Goal: Information Seeking & Learning: Understand process/instructions

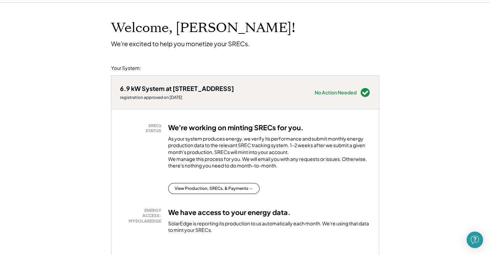
scroll to position [52, 0]
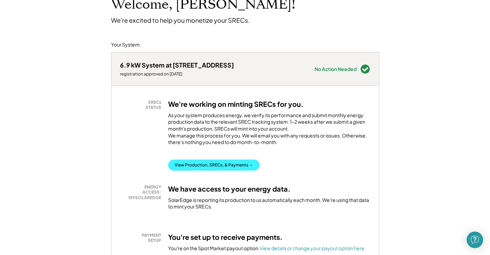
click at [235, 168] on button "View Production, SRECs, & Payments →" at bounding box center [214, 164] width 92 height 11
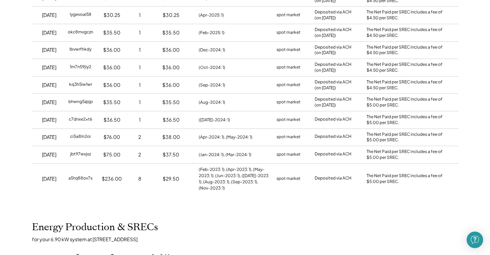
scroll to position [304, 0]
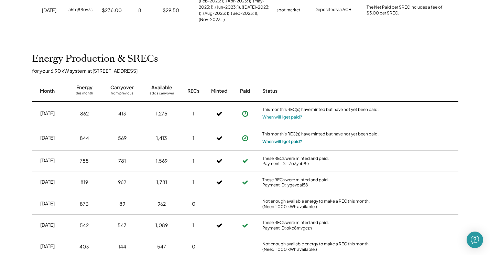
click at [282, 138] on button "When will I get paid?" at bounding box center [283, 141] width 40 height 7
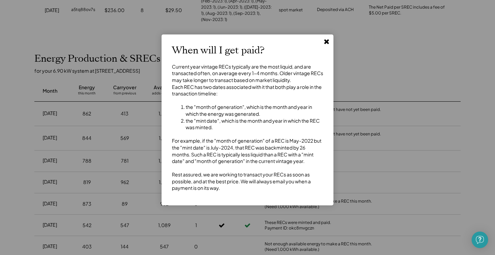
click at [325, 43] on use at bounding box center [326, 41] width 5 height 5
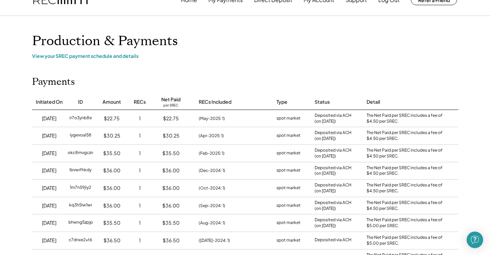
scroll to position [0, 0]
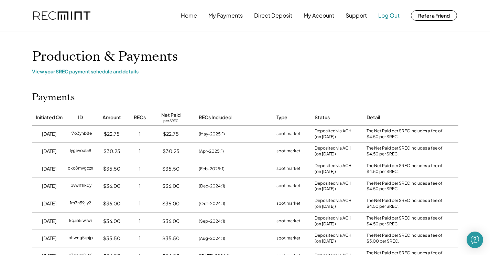
click at [392, 14] on button "Log Out" at bounding box center [388, 16] width 21 height 14
